Goal: Information Seeking & Learning: Learn about a topic

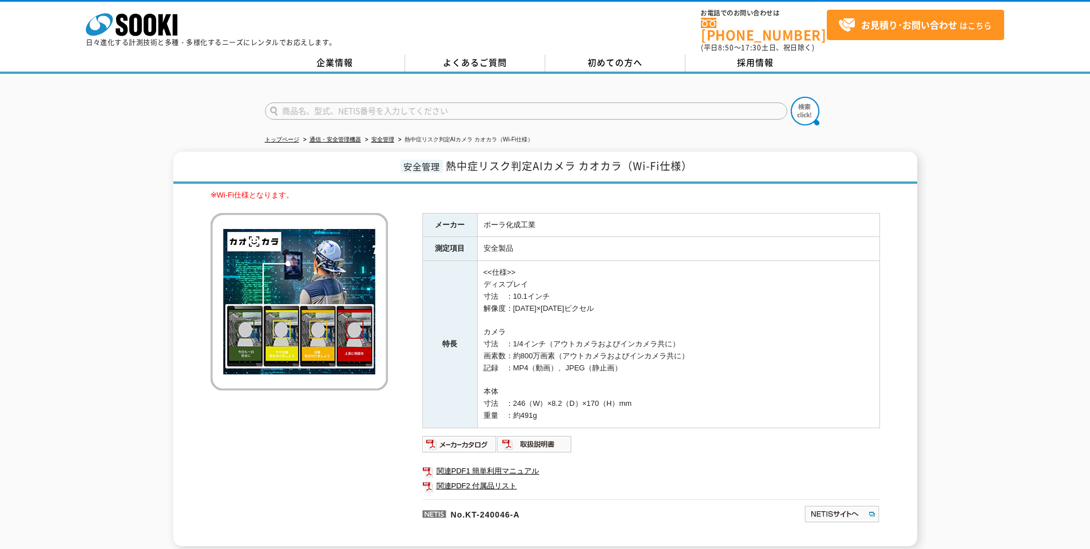
click at [259, 300] on img at bounding box center [299, 301] width 177 height 177
click at [318, 105] on input "text" at bounding box center [526, 110] width 522 height 17
type input "あ"
type input "おくだけガードマン"
click at [791, 97] on button at bounding box center [805, 111] width 29 height 29
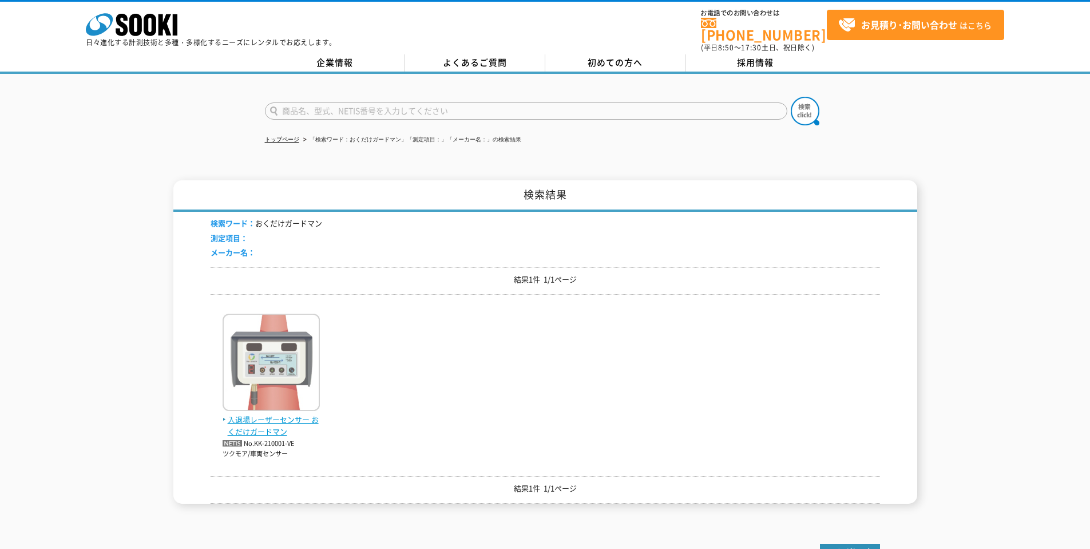
click at [297, 416] on span "入退場レーザーセンサー おくだけガードマン" at bounding box center [271, 426] width 97 height 24
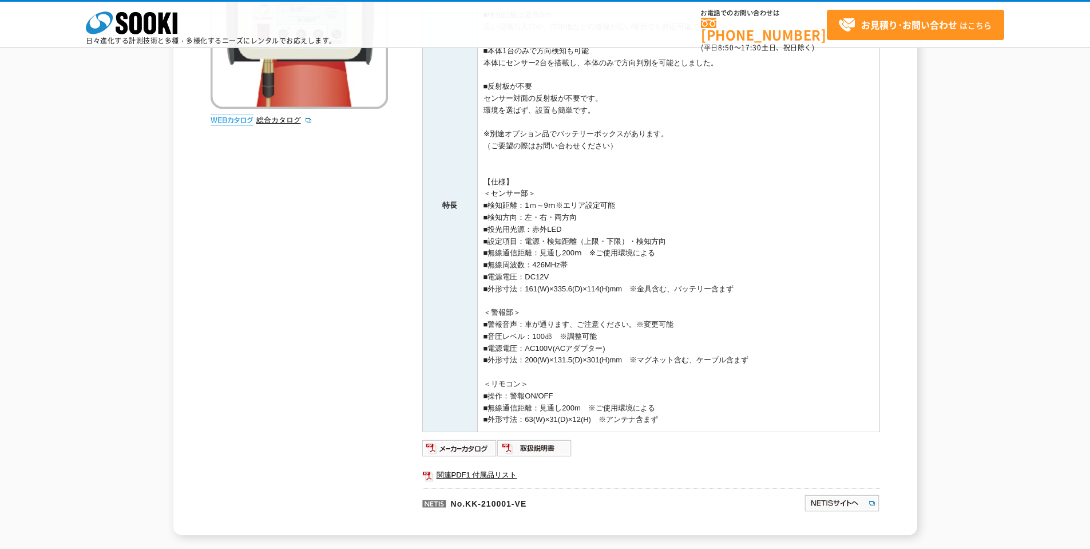
scroll to position [343, 0]
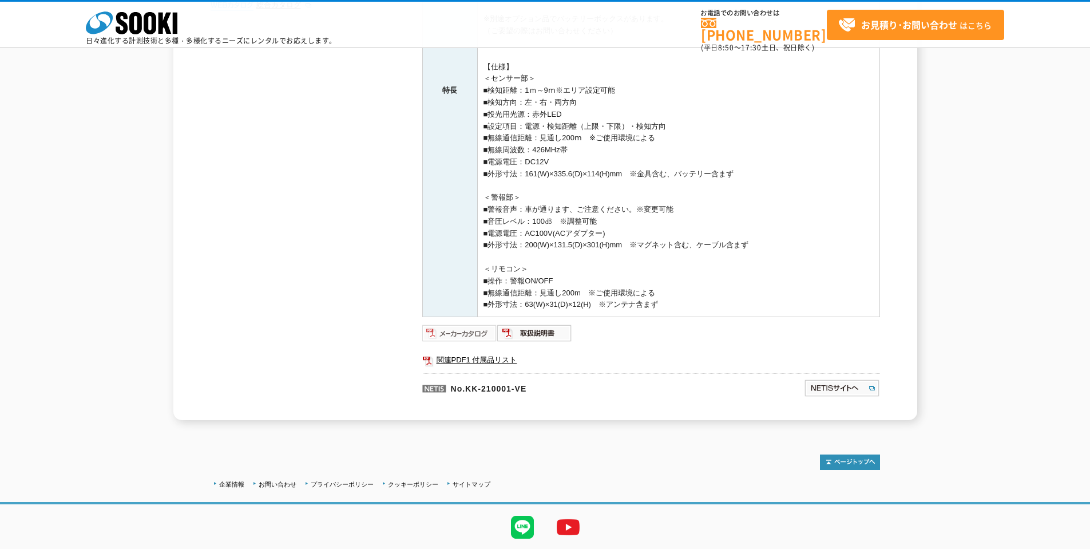
click at [483, 337] on img at bounding box center [459, 333] width 75 height 18
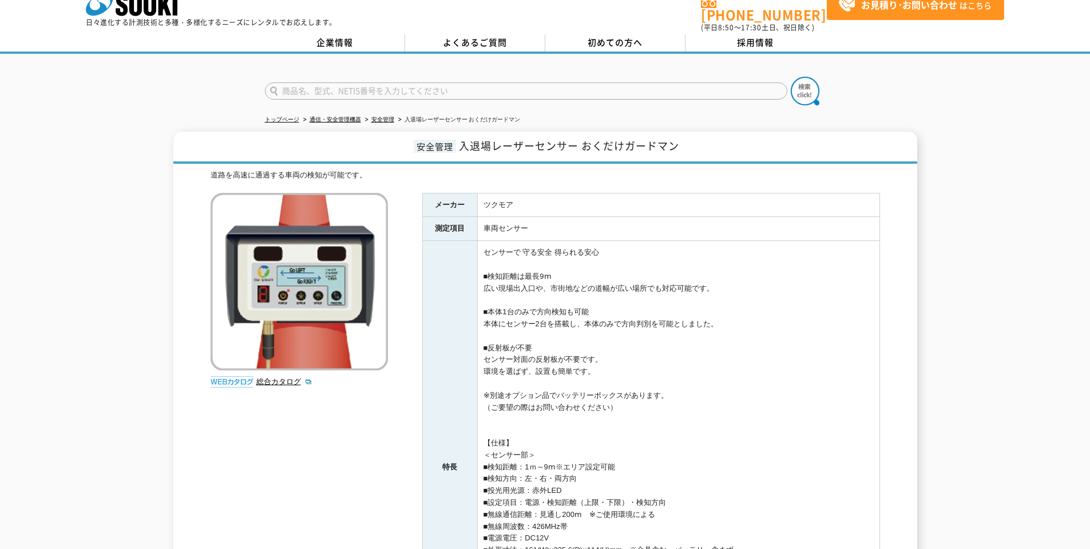
scroll to position [0, 0]
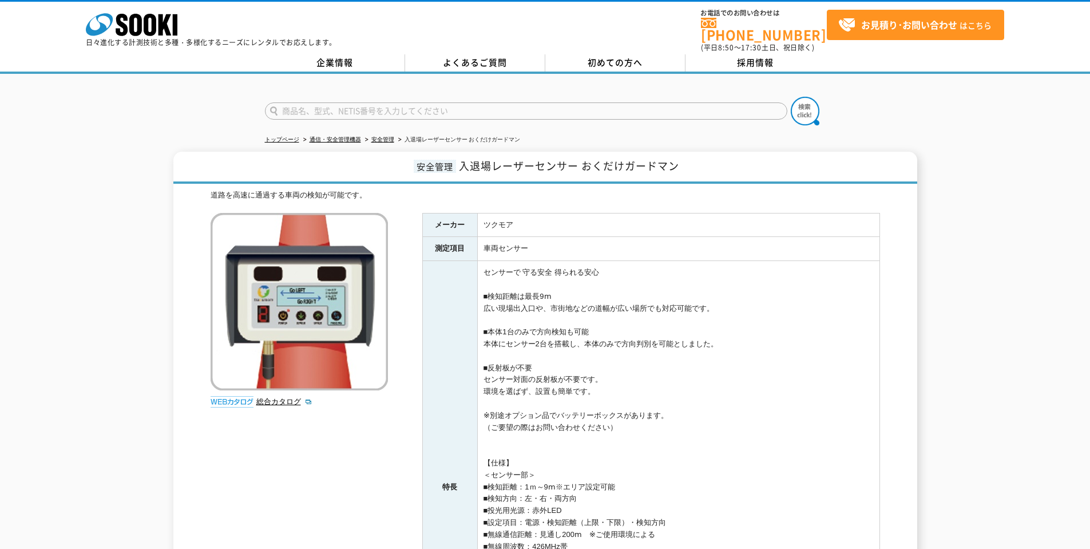
click at [399, 106] on input "text" at bounding box center [526, 110] width 522 height 17
paste input "リアルタイム傾斜監視"
type input "リアルタイム傾斜監視"
click at [791, 97] on button at bounding box center [805, 111] width 29 height 29
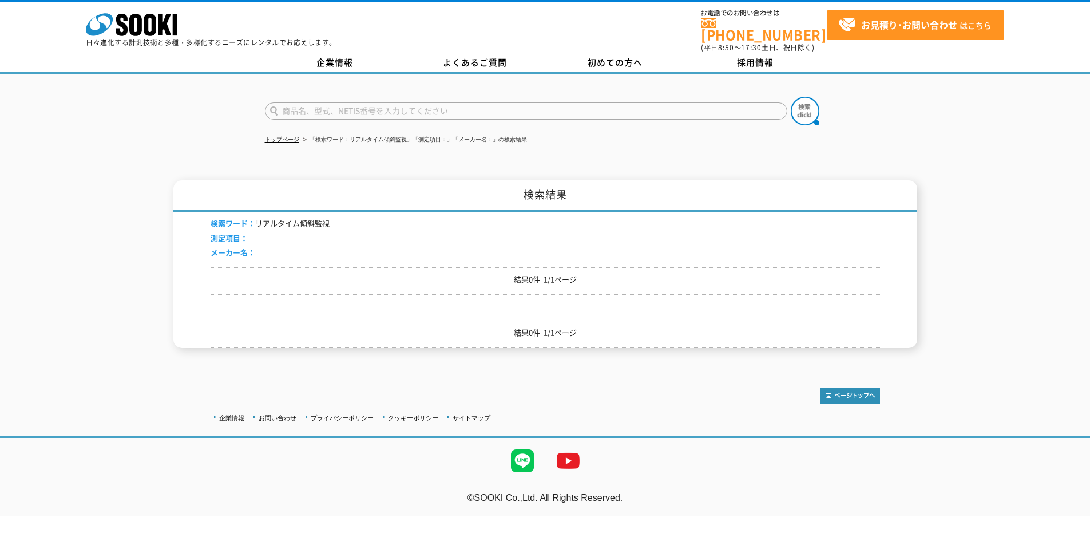
click at [340, 108] on input "text" at bounding box center [526, 110] width 522 height 17
paste input "リアルタイム傾斜監視"
drag, startPoint x: 331, startPoint y: 105, endPoint x: 225, endPoint y: 101, distance: 105.9
click at [225, 101] on div "リアルタイム傾斜監視" at bounding box center [545, 101] width 1090 height 55
type input "傾斜監視"
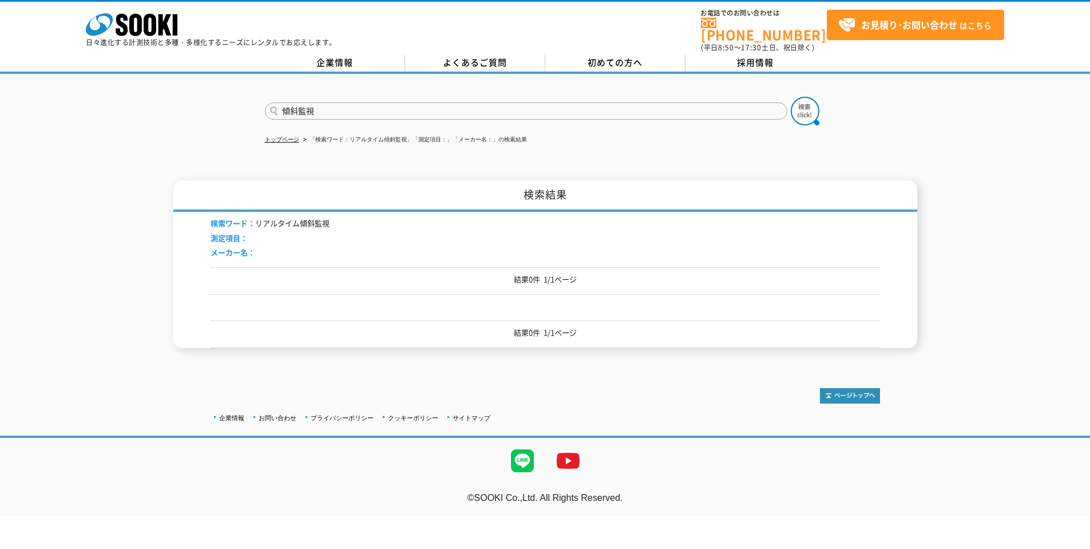
click at [791, 97] on button at bounding box center [805, 111] width 29 height 29
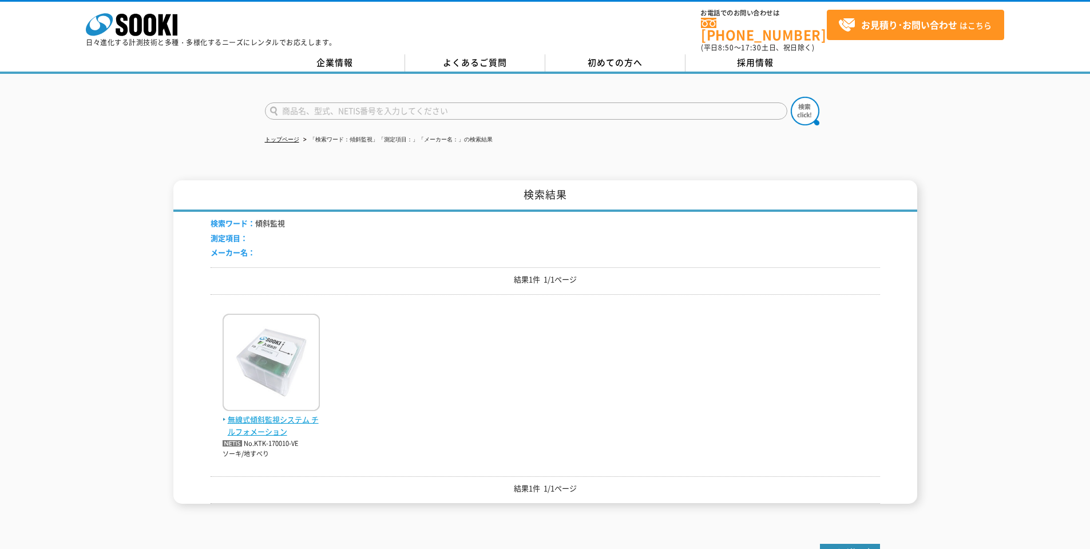
click at [283, 417] on span "無線式傾斜監視システム チルフォメーション" at bounding box center [271, 426] width 97 height 24
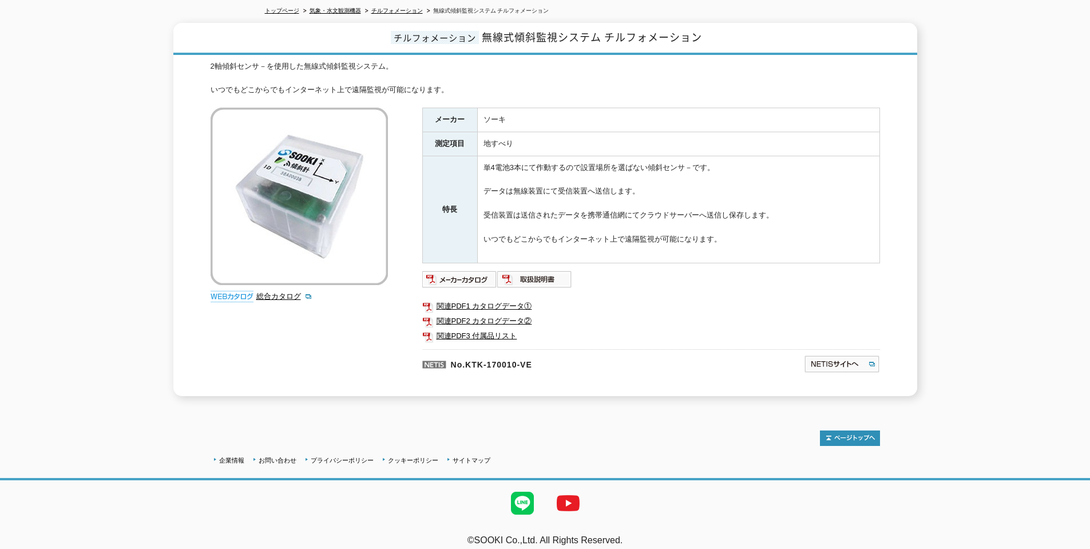
scroll to position [132, 0]
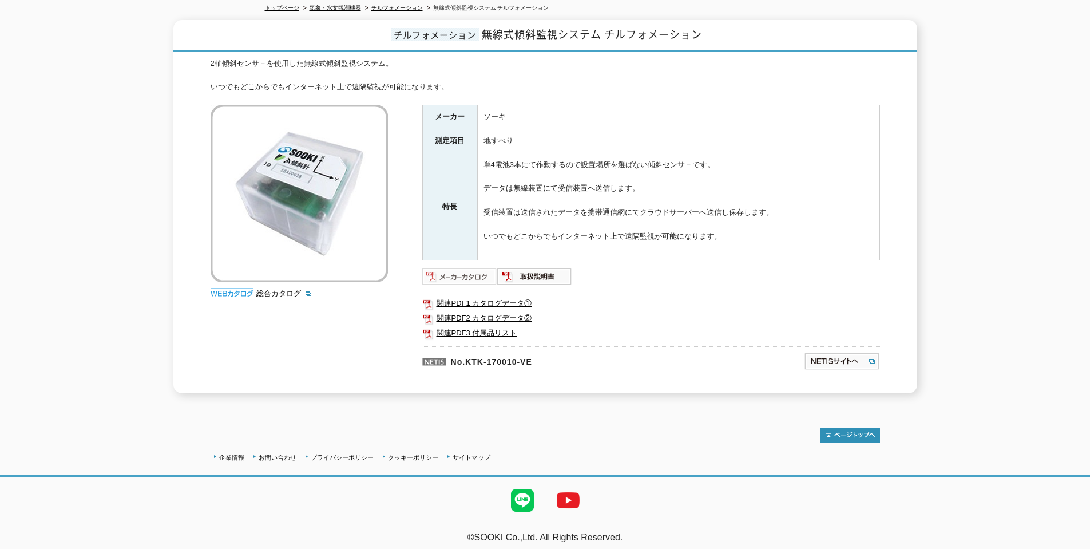
click at [464, 273] on img at bounding box center [459, 276] width 75 height 18
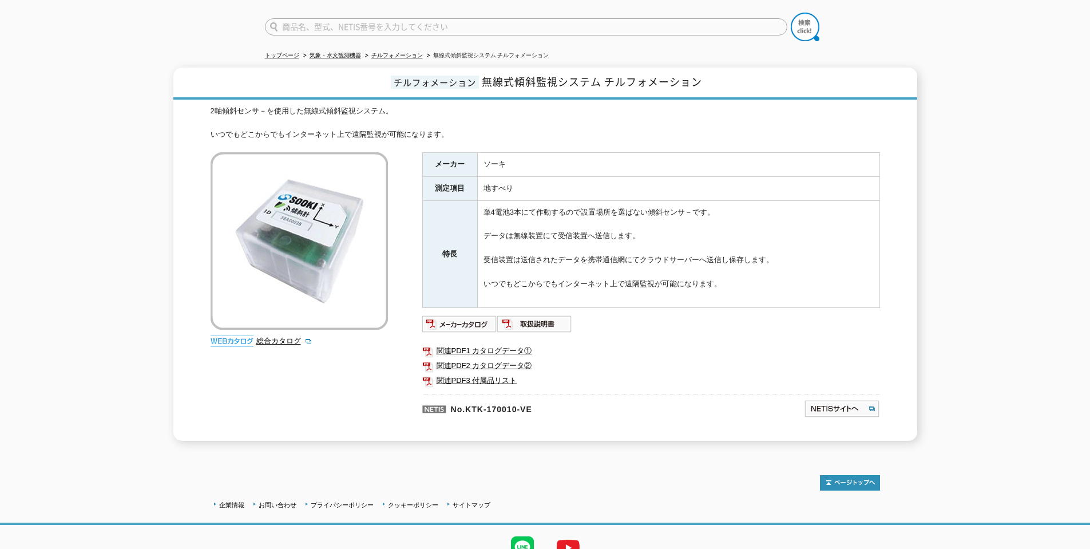
scroll to position [0, 0]
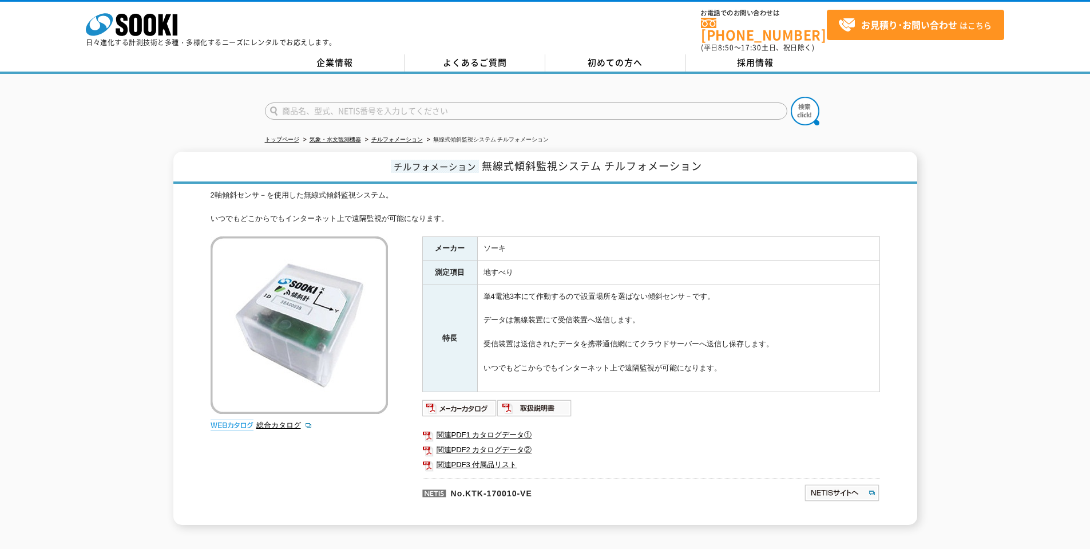
click at [389, 106] on input "text" at bounding box center [526, 110] width 522 height 17
paste input "きんりんくん"
type input "きんりんくん"
click at [806, 103] on img at bounding box center [805, 111] width 29 height 29
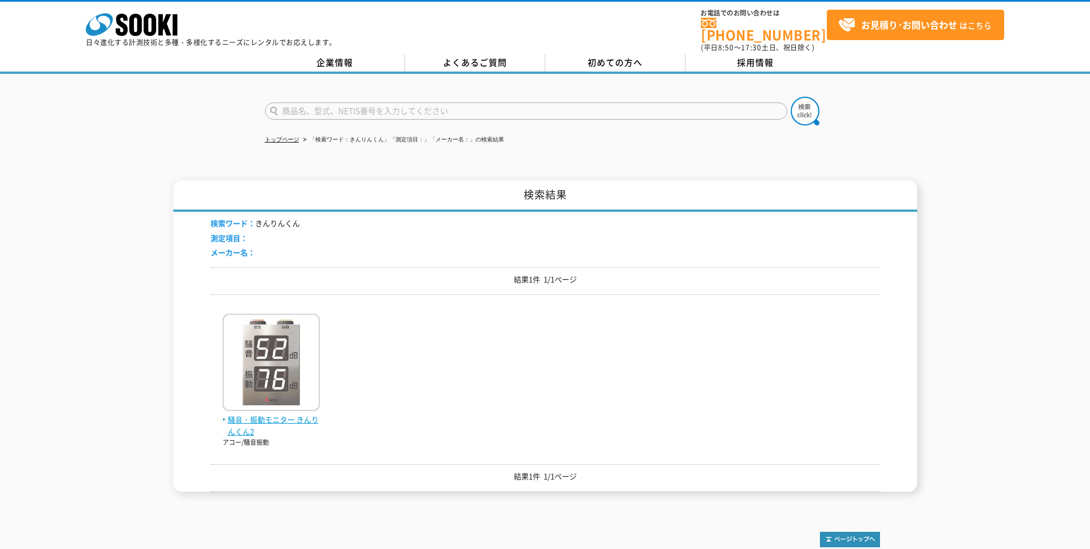
click at [256, 382] on img at bounding box center [271, 364] width 97 height 100
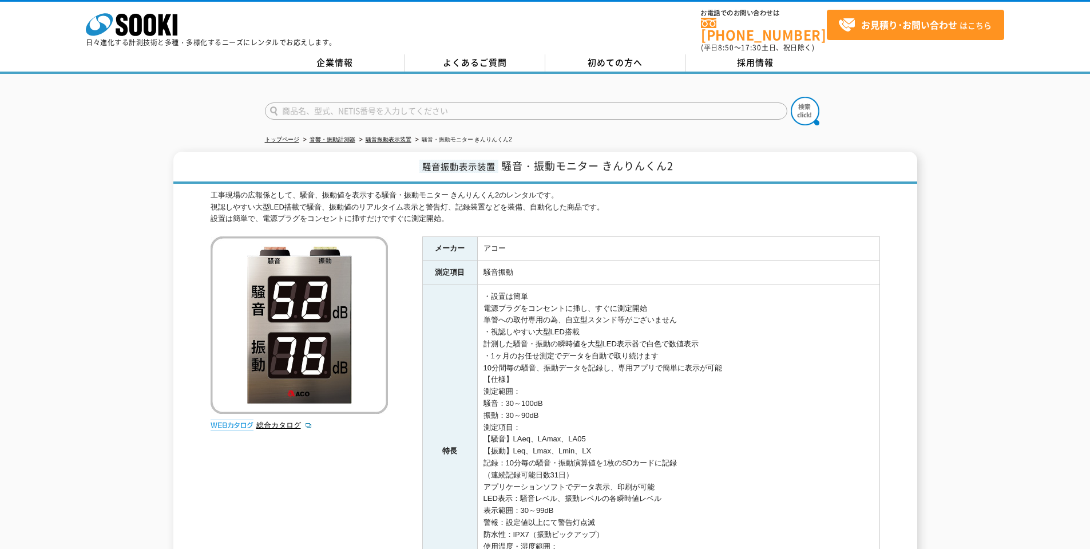
click at [313, 322] on img at bounding box center [299, 324] width 177 height 177
click at [443, 108] on input "text" at bounding box center [526, 110] width 522 height 17
type input "あ"
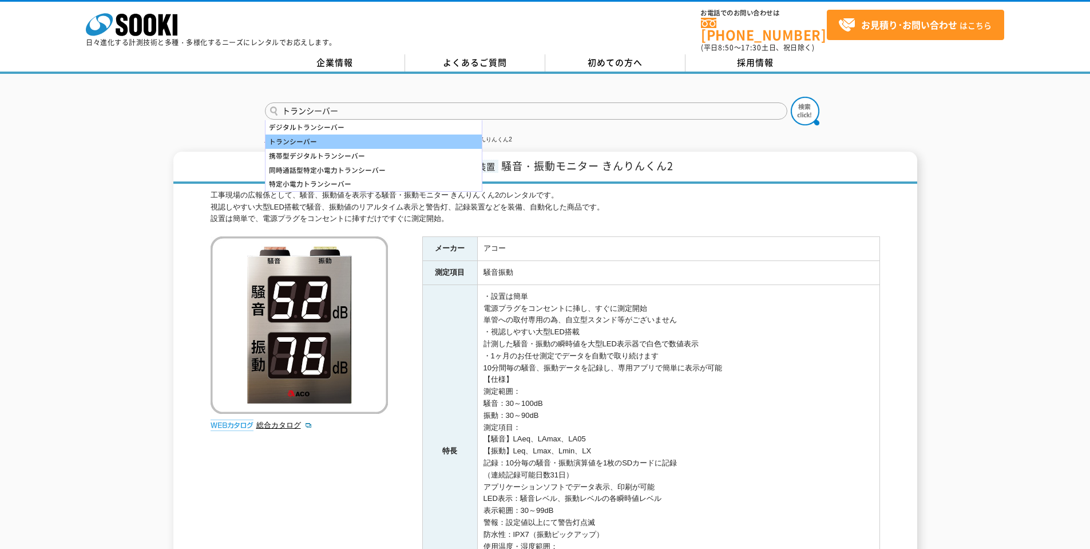
type input "トランシーバー"
click at [335, 136] on div "トランシーバー" at bounding box center [373, 141] width 216 height 14
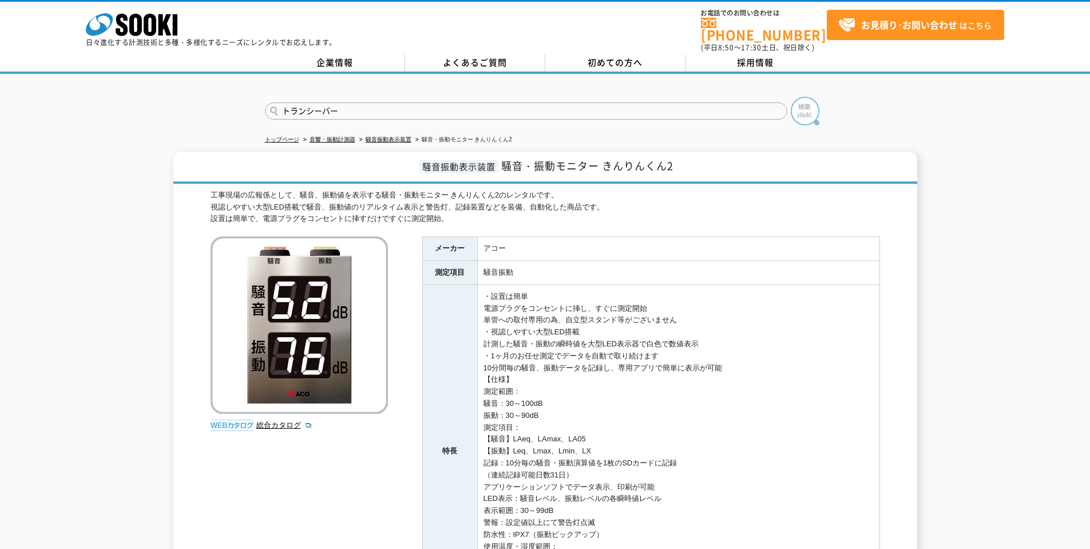
click at [811, 98] on img at bounding box center [805, 111] width 29 height 29
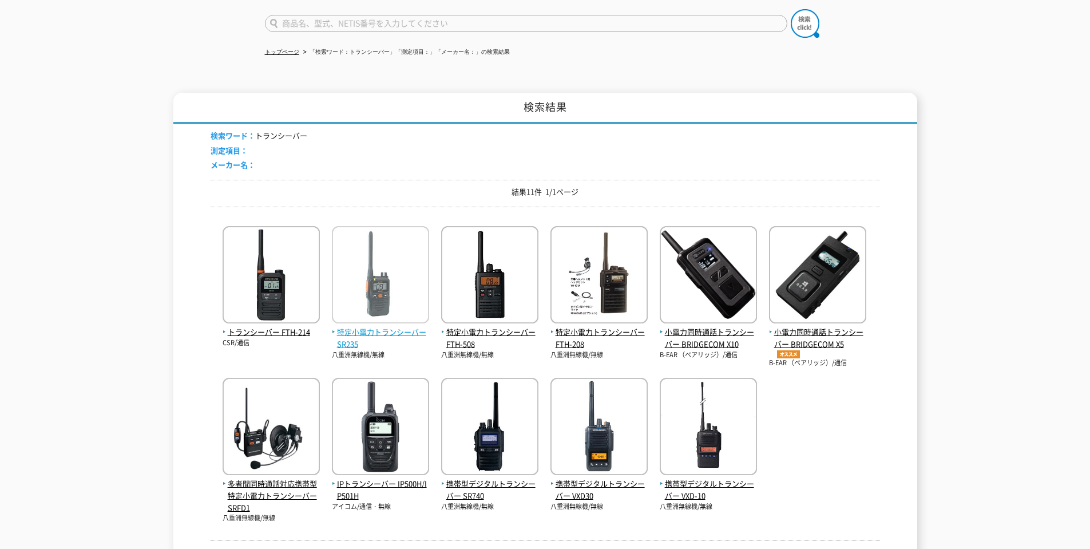
scroll to position [108, 0]
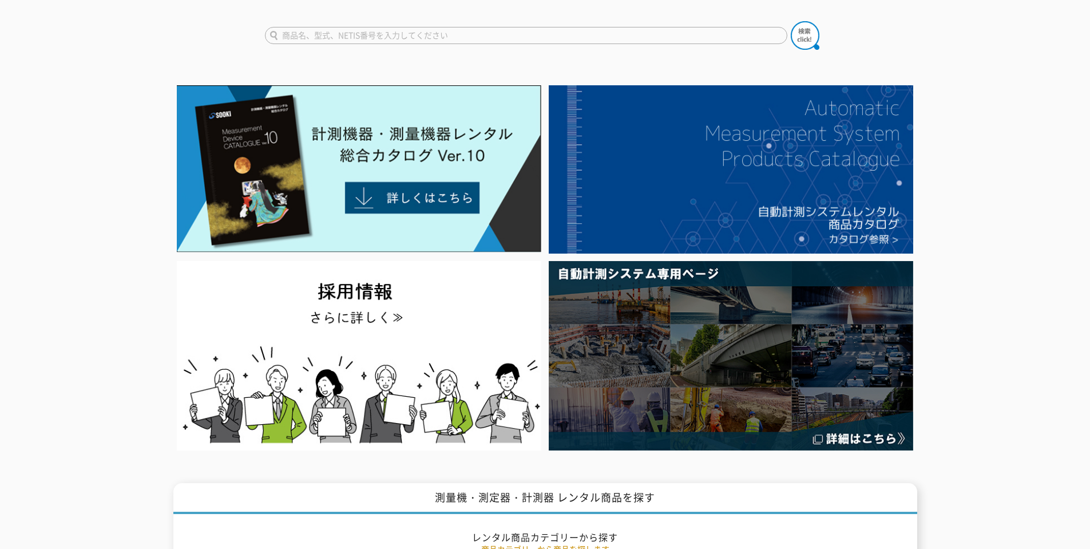
scroll to position [57, 0]
